Goal: Information Seeking & Learning: Learn about a topic

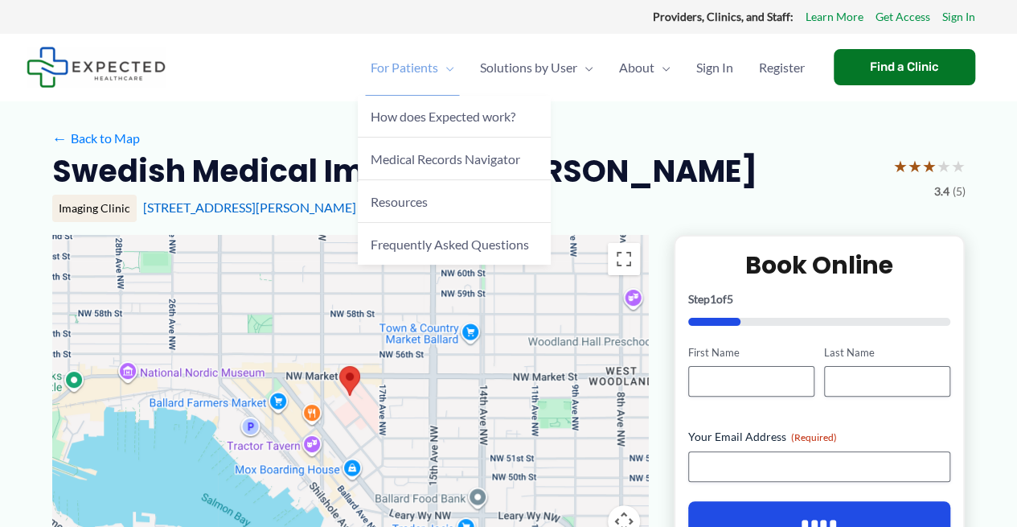
click at [398, 60] on span "For Patients" at bounding box center [405, 67] width 68 height 56
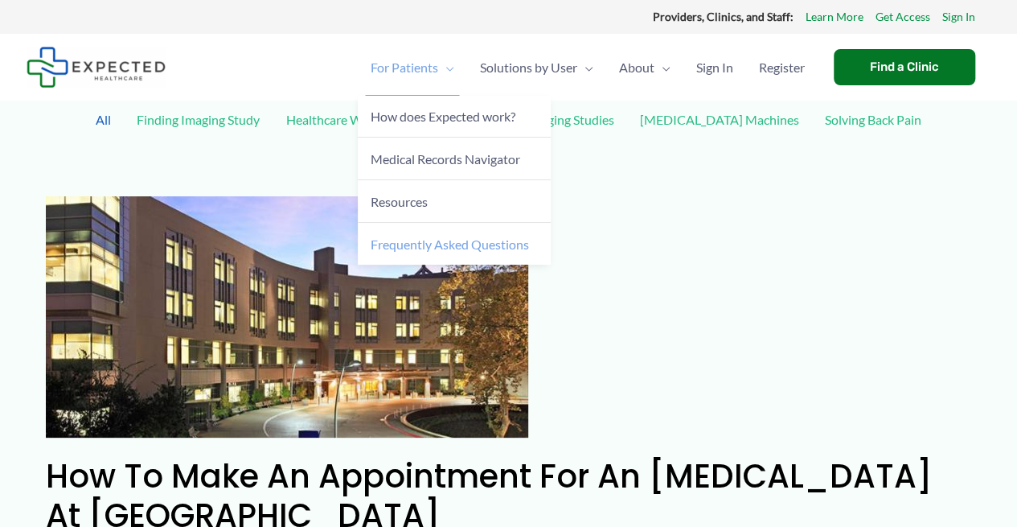
click at [463, 246] on span "Frequently Asked Questions" at bounding box center [450, 243] width 158 height 15
